Goal: Answer question/provide support: Share knowledge or assist other users

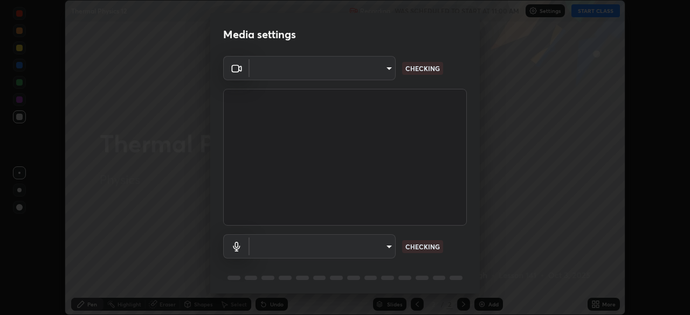
scroll to position [38, 0]
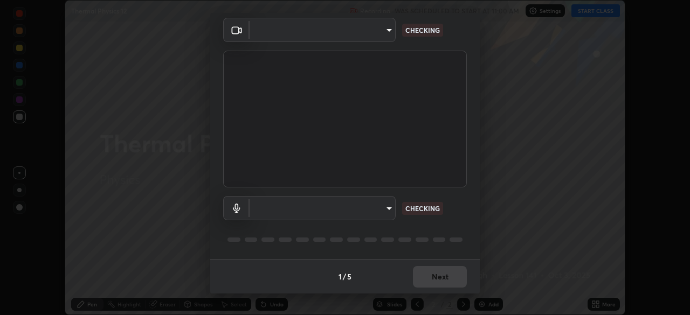
type input "09ecc5bada4ee907965ea0e478a95d4afed07b1251666ab8371fdf80b7aa1882"
type input "default"
click at [445, 282] on div "1 / 5 Next" at bounding box center [344, 276] width 269 height 34
click at [445, 279] on div "1 / 5 Next" at bounding box center [344, 276] width 269 height 34
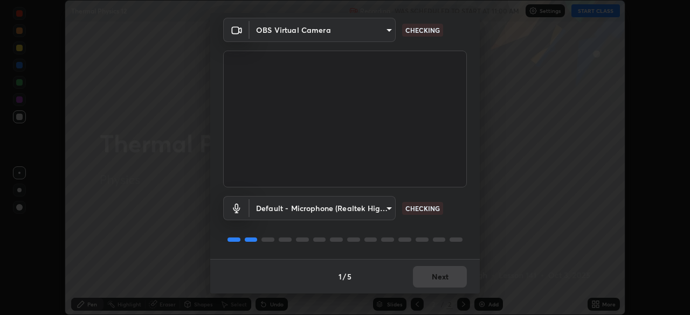
click at [436, 274] on div "1 / 5 Next" at bounding box center [344, 276] width 269 height 34
click at [433, 274] on div "1 / 5 Next" at bounding box center [344, 276] width 269 height 34
click at [430, 277] on div "1 / 5 Next" at bounding box center [344, 276] width 269 height 34
click at [430, 278] on div "1 / 5 Next" at bounding box center [344, 276] width 269 height 34
click at [428, 279] on div "1 / 5 Next" at bounding box center [344, 276] width 269 height 34
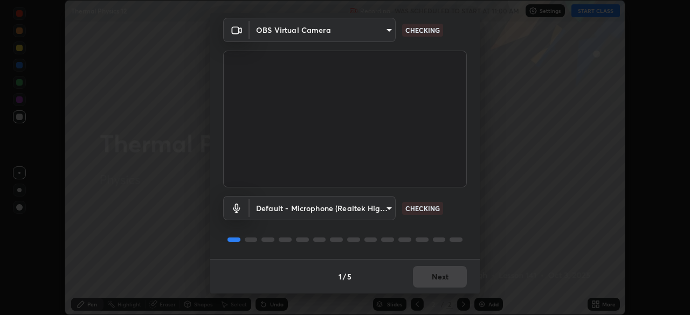
click at [427, 279] on div "1 / 5 Next" at bounding box center [344, 276] width 269 height 34
click at [427, 278] on div "1 / 5 Next" at bounding box center [344, 276] width 269 height 34
click at [426, 279] on div "1 / 5 Next" at bounding box center [344, 276] width 269 height 34
click at [427, 278] on div "1 / 5 Next" at bounding box center [344, 276] width 269 height 34
click at [428, 278] on div "1 / 5 Next" at bounding box center [344, 276] width 269 height 34
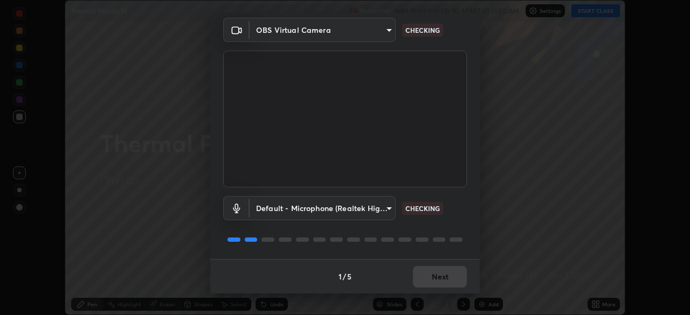
click at [430, 277] on div "1 / 5 Next" at bounding box center [344, 276] width 269 height 34
click at [432, 279] on div "1 / 5 Next" at bounding box center [344, 276] width 269 height 34
click at [434, 279] on div "1 / 5 Next" at bounding box center [344, 276] width 269 height 34
click at [436, 279] on div "1 / 5 Next" at bounding box center [344, 276] width 269 height 34
click at [439, 278] on div "1 / 5 Next" at bounding box center [344, 276] width 269 height 34
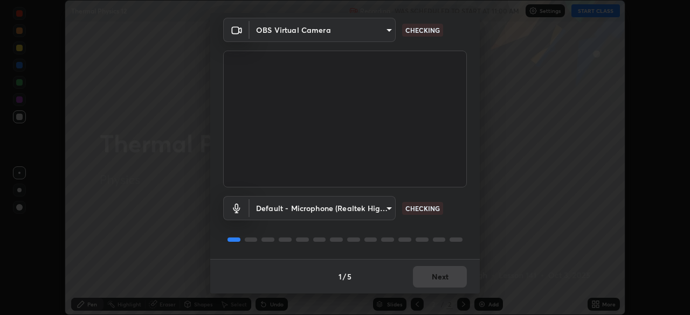
click at [443, 278] on div "1 / 5 Next" at bounding box center [344, 276] width 269 height 34
click at [442, 277] on div "1 / 5 Next" at bounding box center [344, 276] width 269 height 34
click at [442, 278] on div "1 / 5 Next" at bounding box center [344, 276] width 269 height 34
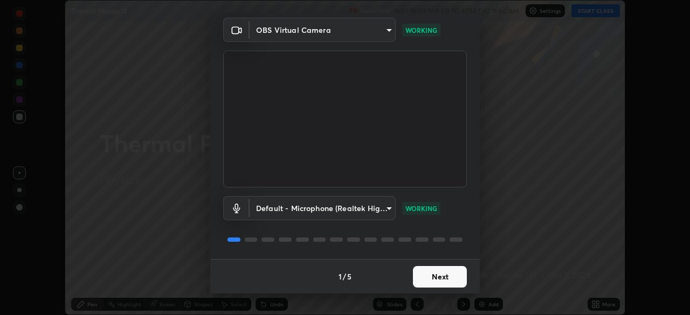
click at [441, 279] on button "Next" at bounding box center [440, 277] width 54 height 22
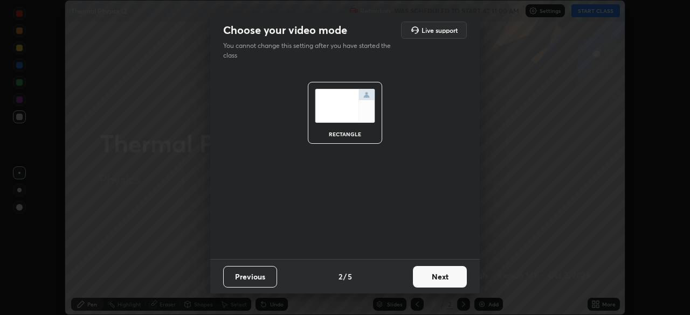
click at [439, 279] on button "Next" at bounding box center [440, 277] width 54 height 22
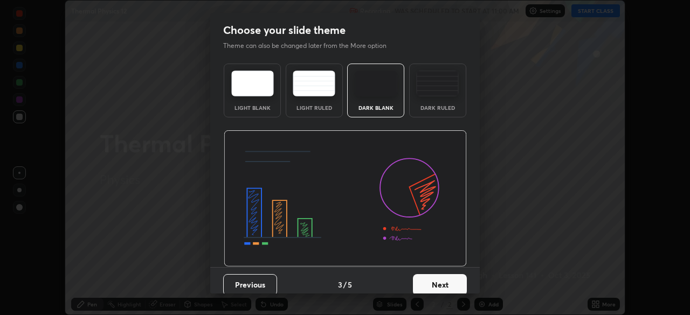
click at [439, 280] on button "Next" at bounding box center [440, 285] width 54 height 22
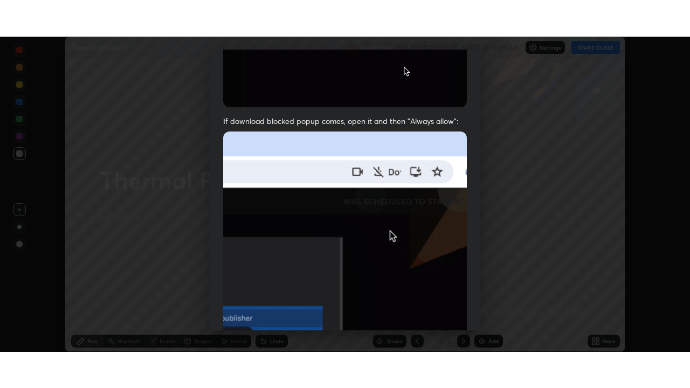
scroll to position [258, 0]
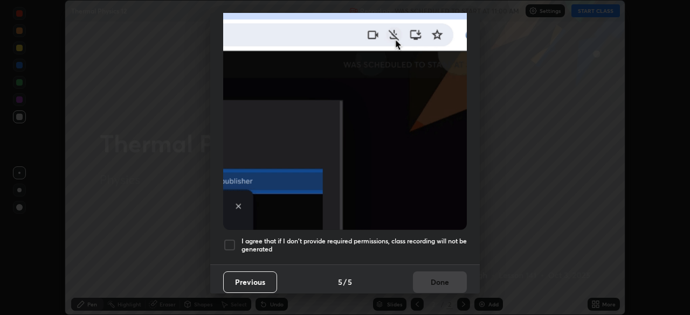
click at [230, 239] on div at bounding box center [229, 245] width 13 height 13
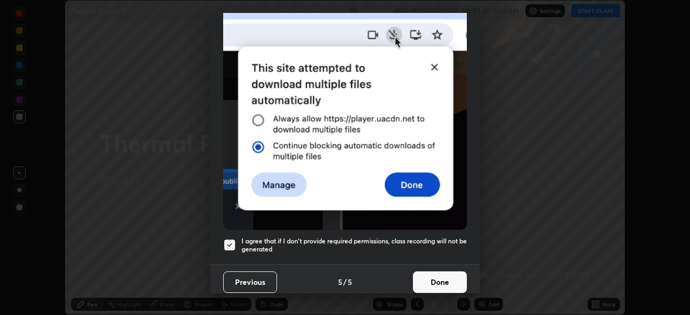
click at [443, 277] on button "Done" at bounding box center [440, 283] width 54 height 22
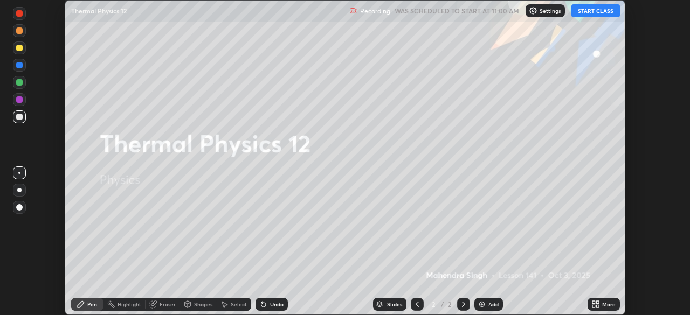
click at [599, 9] on button "START CLASS" at bounding box center [595, 10] width 49 height 13
click at [603, 308] on div "More" at bounding box center [604, 304] width 32 height 13
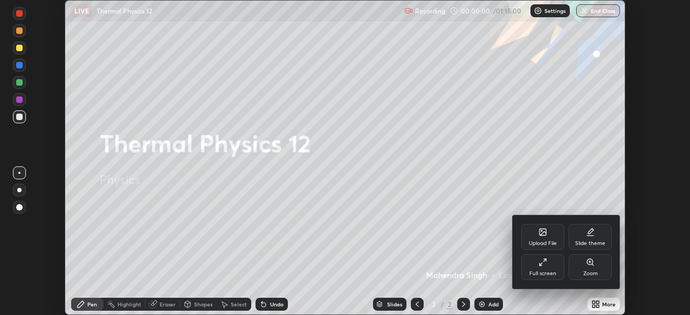
click at [542, 268] on div "Full screen" at bounding box center [542, 267] width 43 height 26
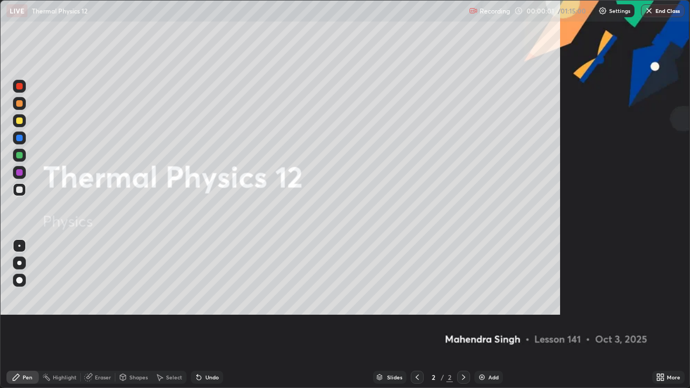
scroll to position [388, 690]
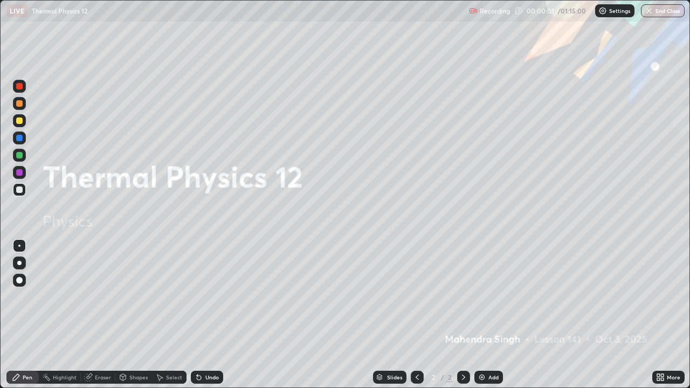
click at [487, 315] on div "Add" at bounding box center [488, 377] width 29 height 13
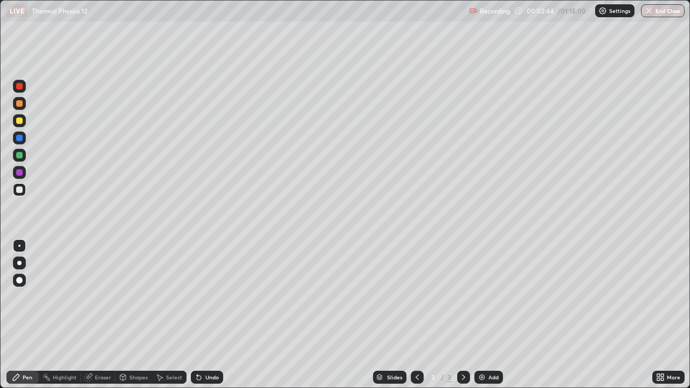
click at [140, 315] on div "Shapes" at bounding box center [138, 377] width 18 height 5
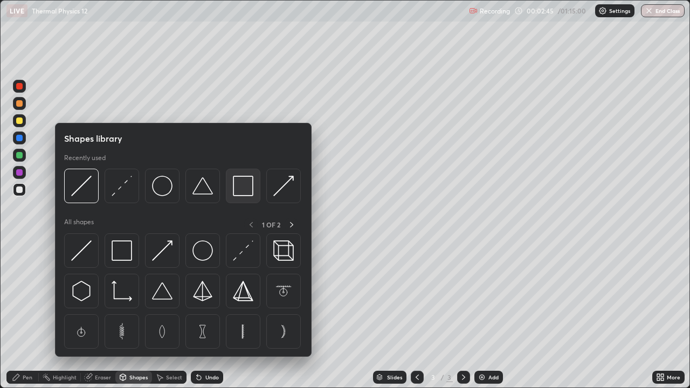
click at [241, 189] on img at bounding box center [243, 186] width 20 height 20
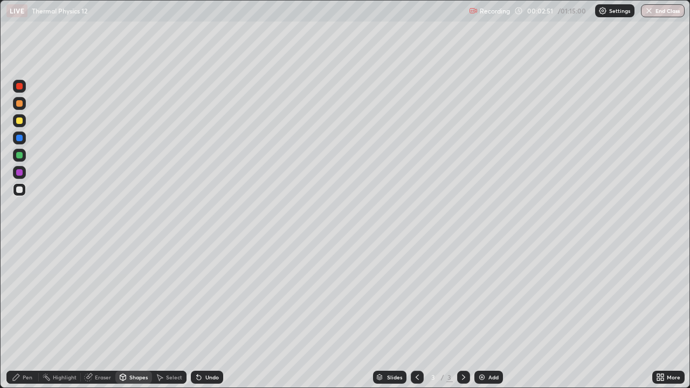
click at [26, 315] on div "Pen" at bounding box center [28, 377] width 10 height 5
click at [492, 315] on div "Add" at bounding box center [493, 377] width 10 height 5
click at [20, 104] on div at bounding box center [19, 103] width 6 height 6
click at [18, 189] on div at bounding box center [19, 189] width 6 height 6
click at [19, 153] on div at bounding box center [19, 155] width 6 height 6
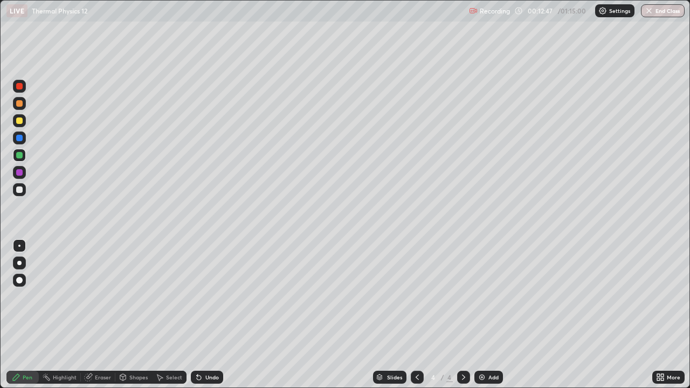
click at [24, 121] on div at bounding box center [19, 120] width 13 height 13
click at [495, 315] on div "Add" at bounding box center [493, 377] width 10 height 5
click at [21, 195] on div at bounding box center [19, 189] width 13 height 13
click at [141, 315] on div "Shapes" at bounding box center [133, 377] width 37 height 13
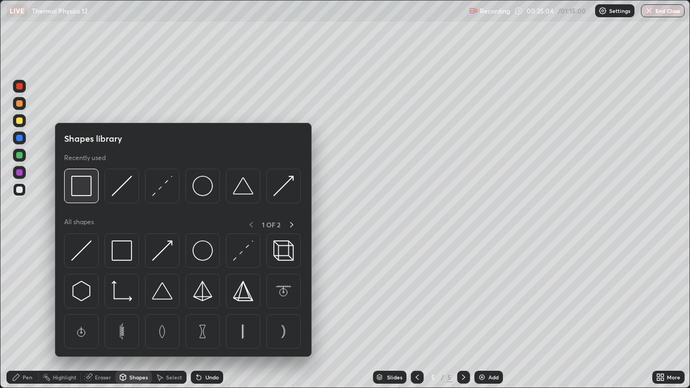
click at [85, 191] on img at bounding box center [81, 186] width 20 height 20
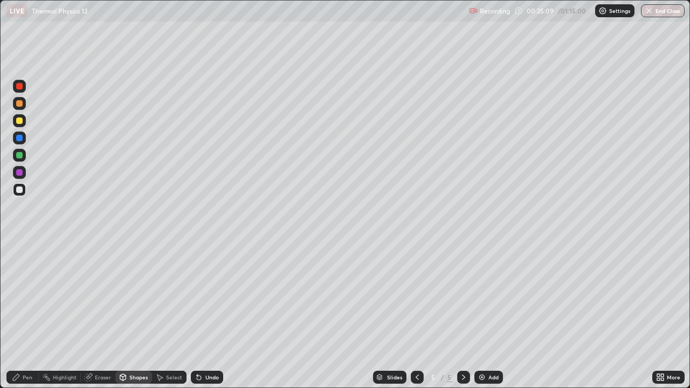
click at [26, 315] on div "Pen" at bounding box center [28, 377] width 10 height 5
click at [24, 124] on div at bounding box center [19, 120] width 13 height 13
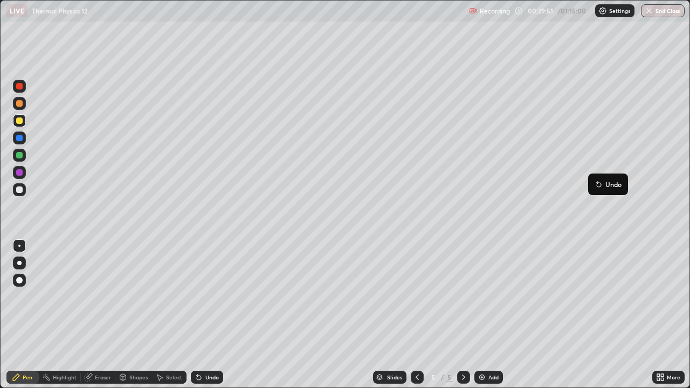
click at [597, 179] on button "Undo" at bounding box center [607, 184] width 31 height 13
click at [174, 315] on div "Select" at bounding box center [174, 377] width 16 height 5
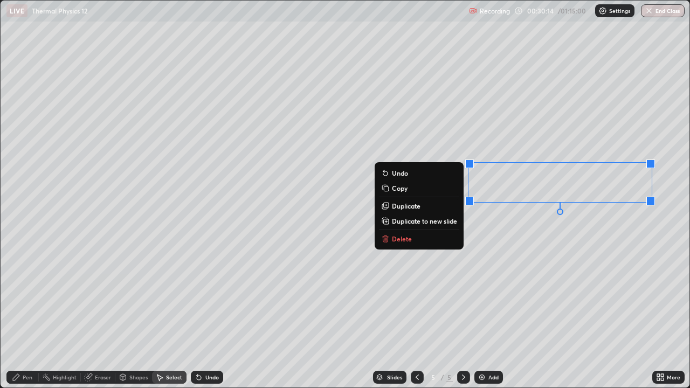
click at [588, 257] on div "0 ° Undo Copy Duplicate Duplicate to new slide Delete" at bounding box center [345, 194] width 689 height 387
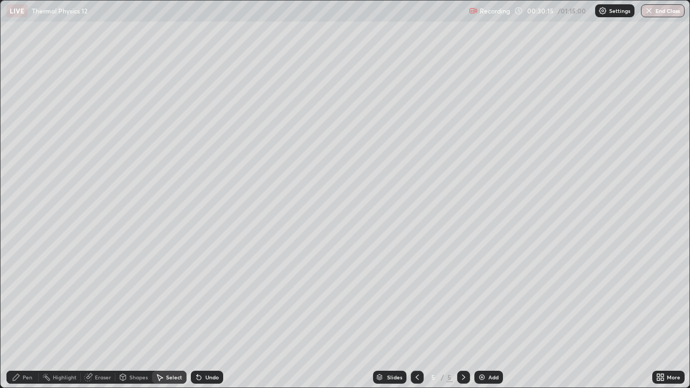
click at [27, 315] on div "Pen" at bounding box center [22, 377] width 32 height 13
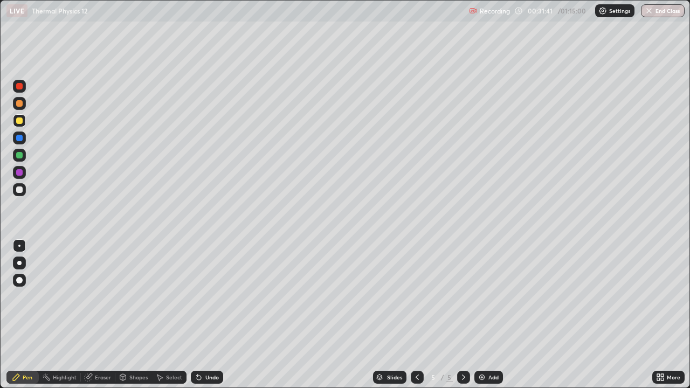
click at [19, 105] on div at bounding box center [19, 103] width 6 height 6
click at [21, 192] on div at bounding box center [19, 189] width 6 height 6
click at [483, 315] on img at bounding box center [482, 377] width 9 height 9
click at [19, 246] on div at bounding box center [19, 246] width 2 height 2
click at [19, 192] on div at bounding box center [19, 189] width 6 height 6
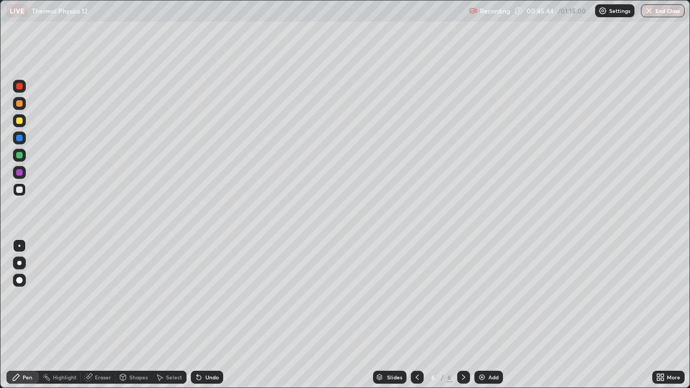
click at [22, 192] on div at bounding box center [19, 189] width 6 height 6
